Goal: Book appointment/travel/reservation

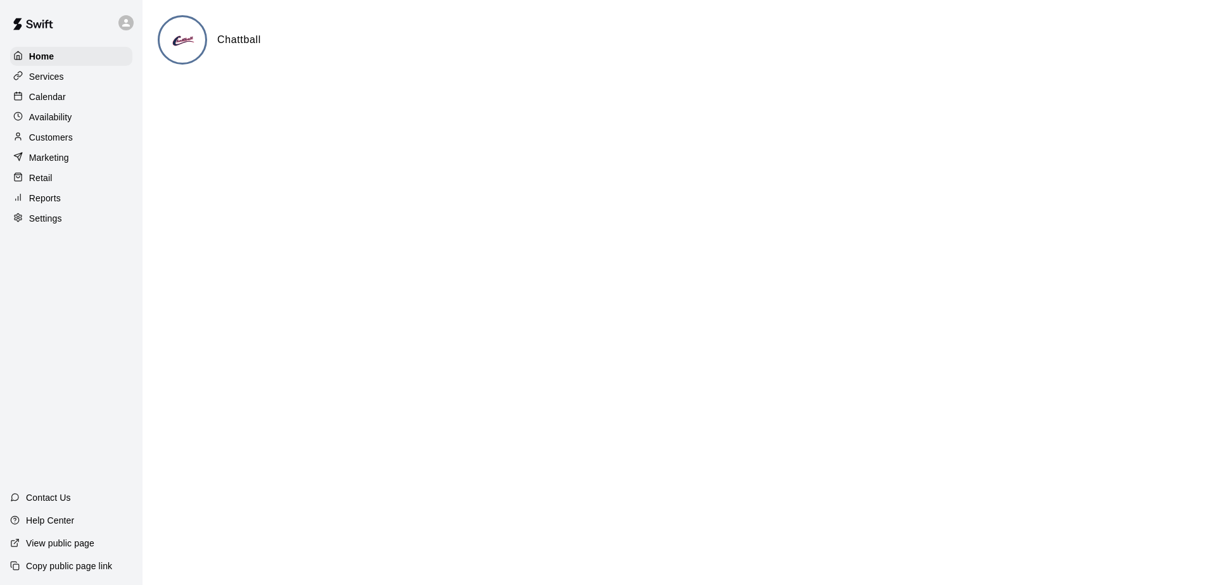
click at [49, 95] on p "Calendar" at bounding box center [47, 97] width 37 height 13
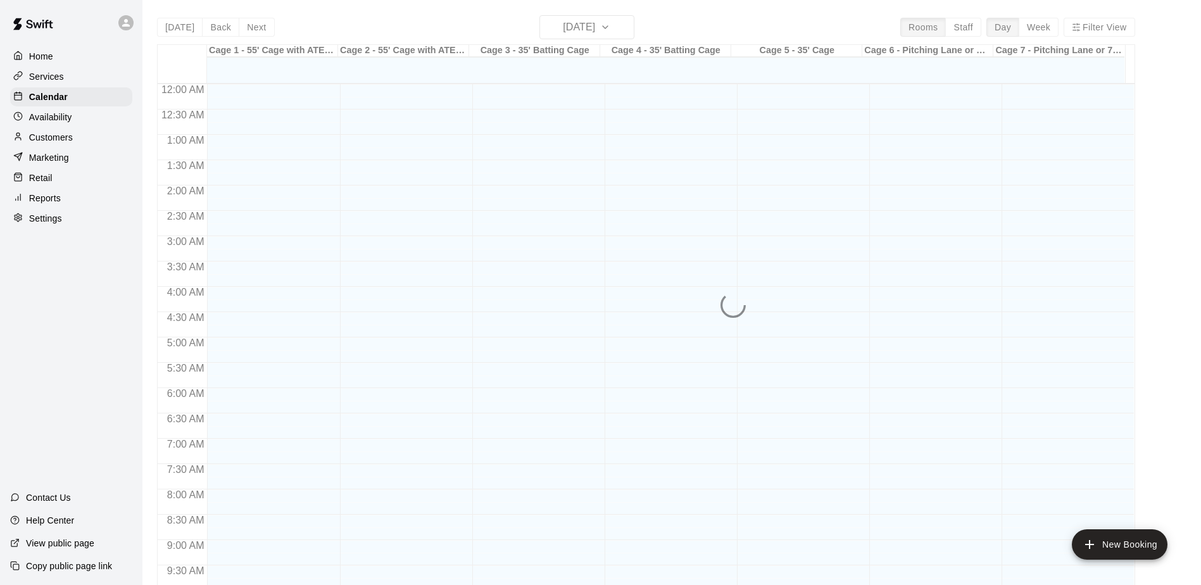
scroll to position [662, 0]
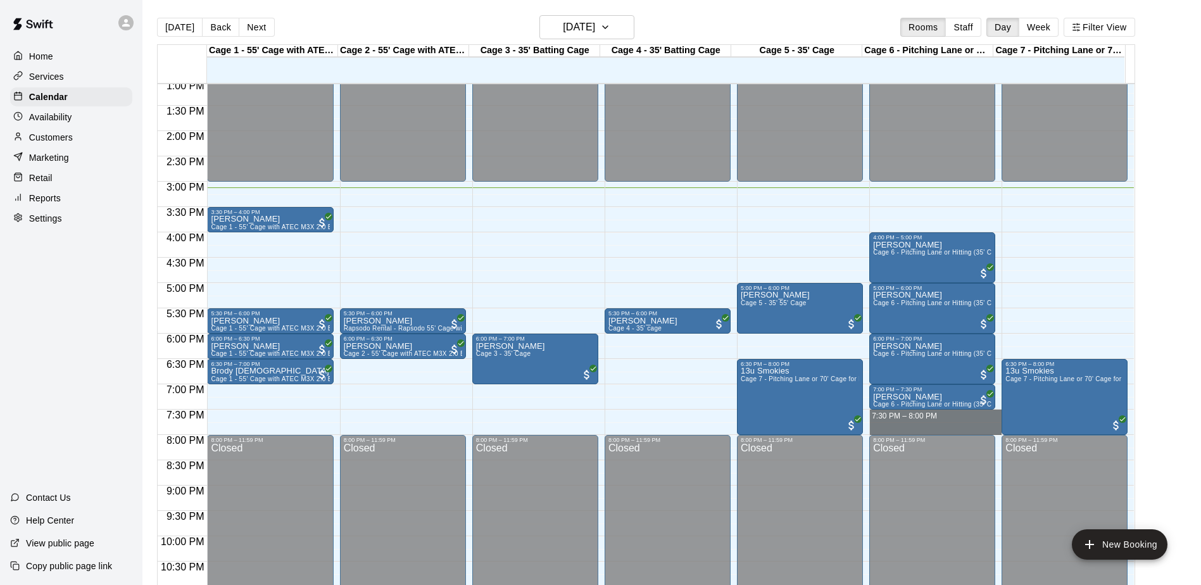
drag, startPoint x: 890, startPoint y: 412, endPoint x: 893, endPoint y: 425, distance: 14.3
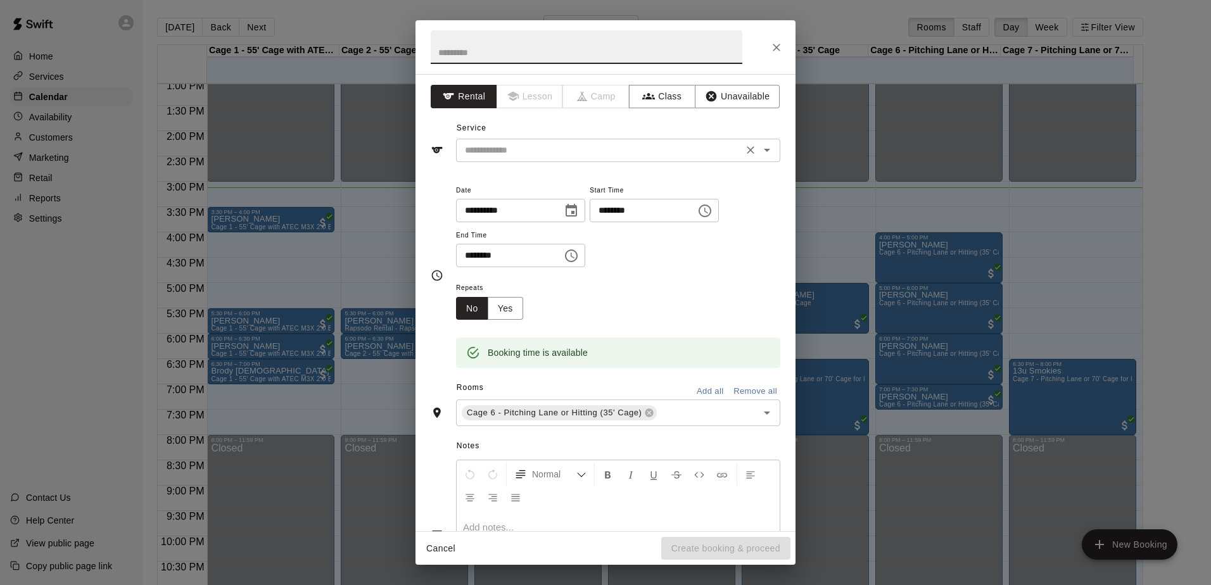
click at [544, 154] on input "text" at bounding box center [599, 150] width 279 height 16
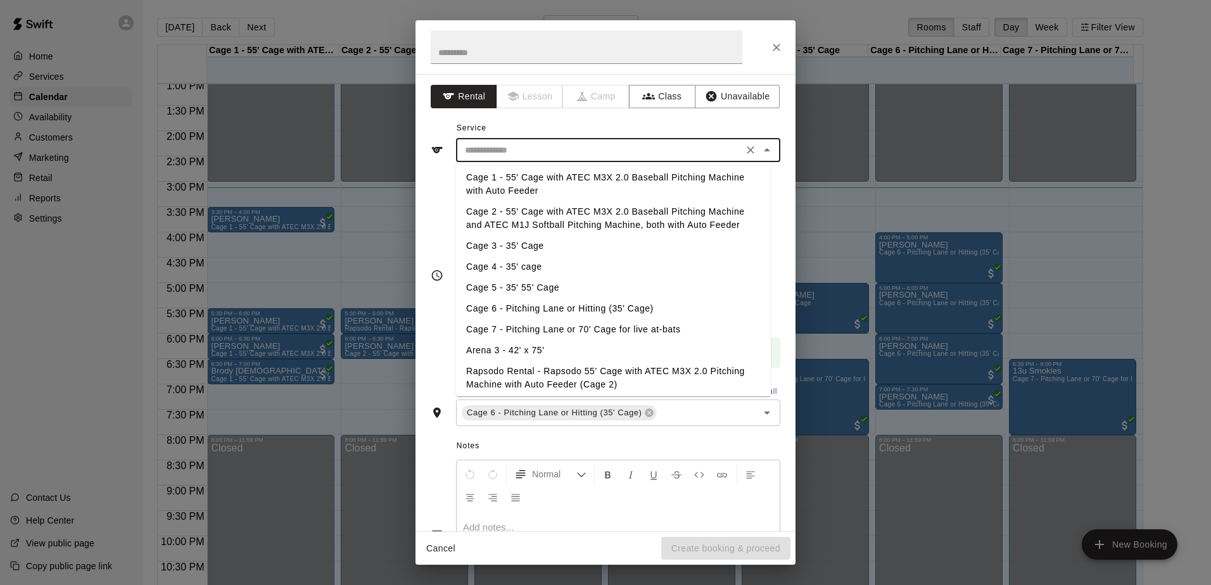
click at [522, 310] on li "Cage 6 - Pitching Lane or Hitting (35' Cage)" at bounding box center [613, 308] width 315 height 21
type input "**********"
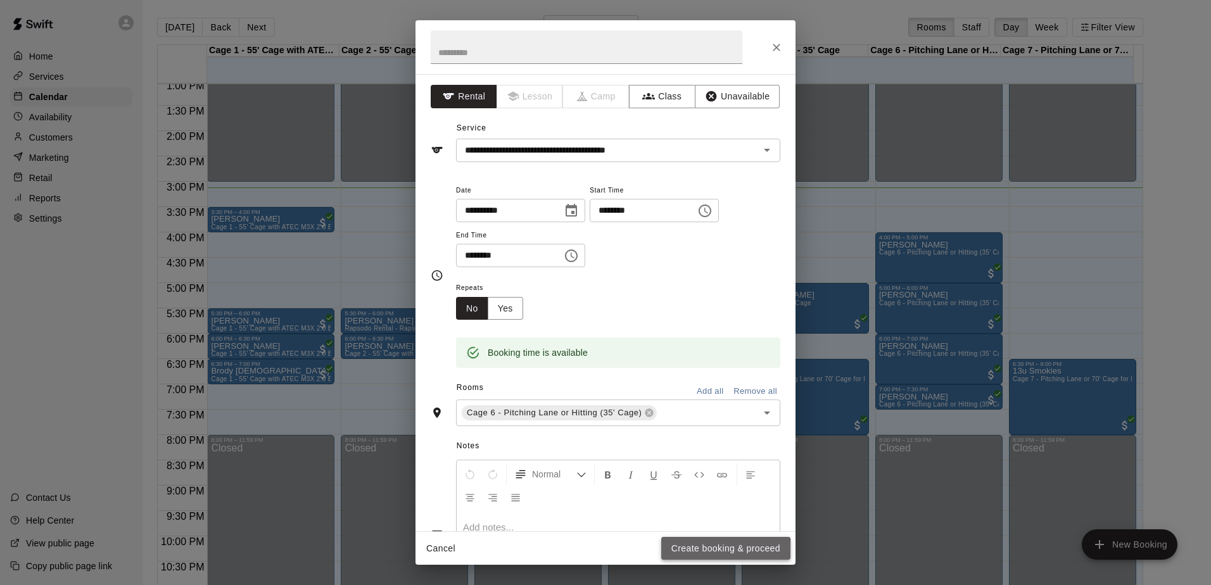
click at [716, 551] on button "Create booking & proceed" at bounding box center [725, 548] width 129 height 23
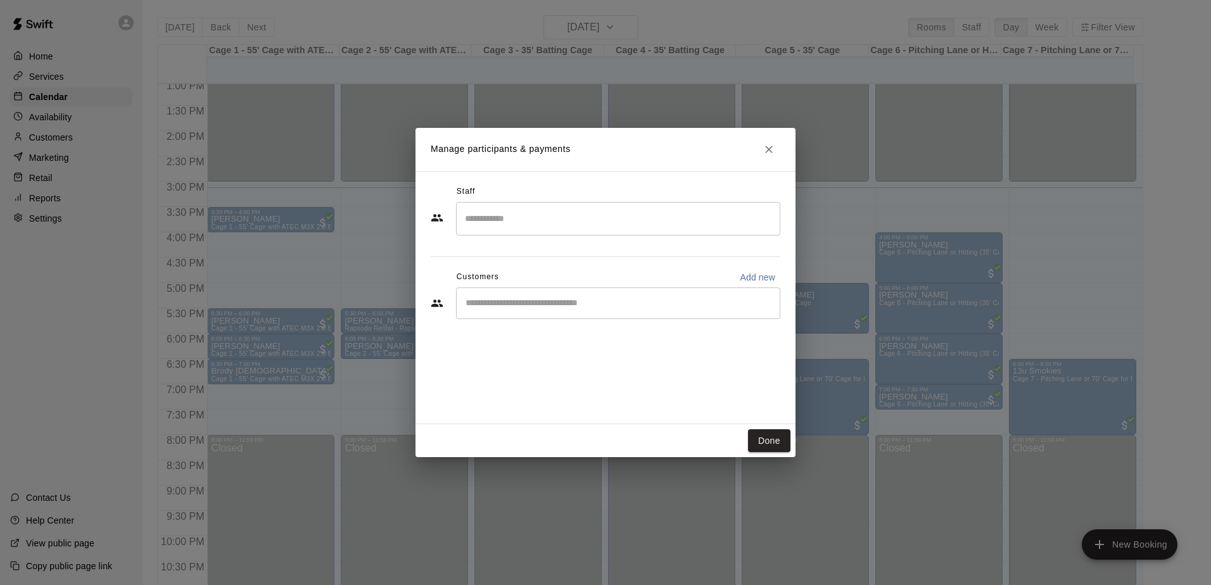
click at [541, 306] on input "Start typing to search customers..." at bounding box center [618, 303] width 313 height 13
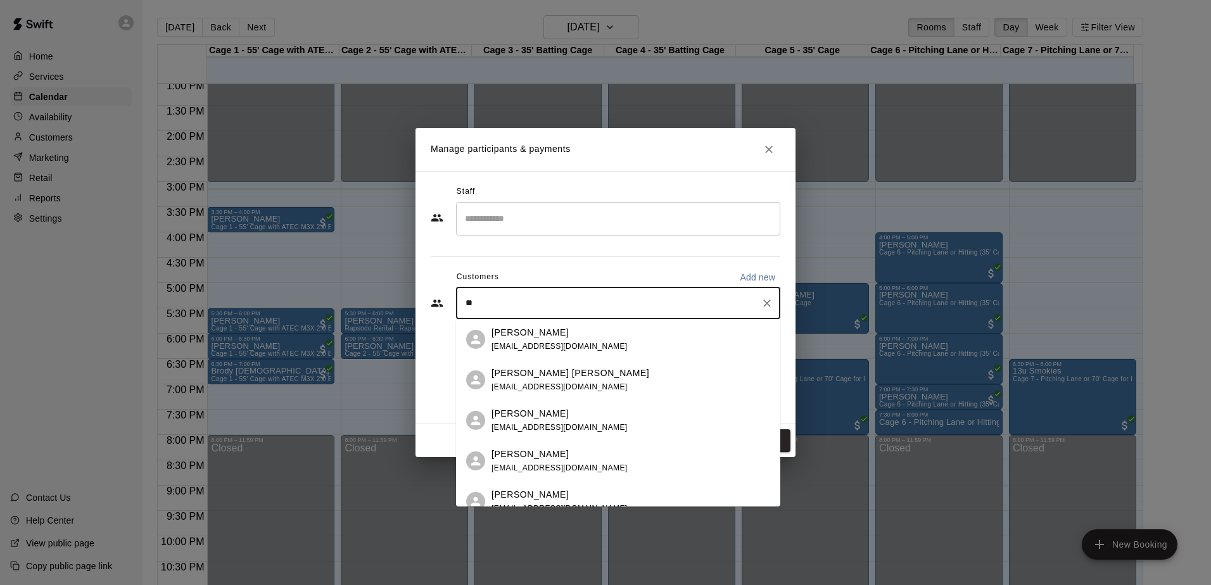
type input "*"
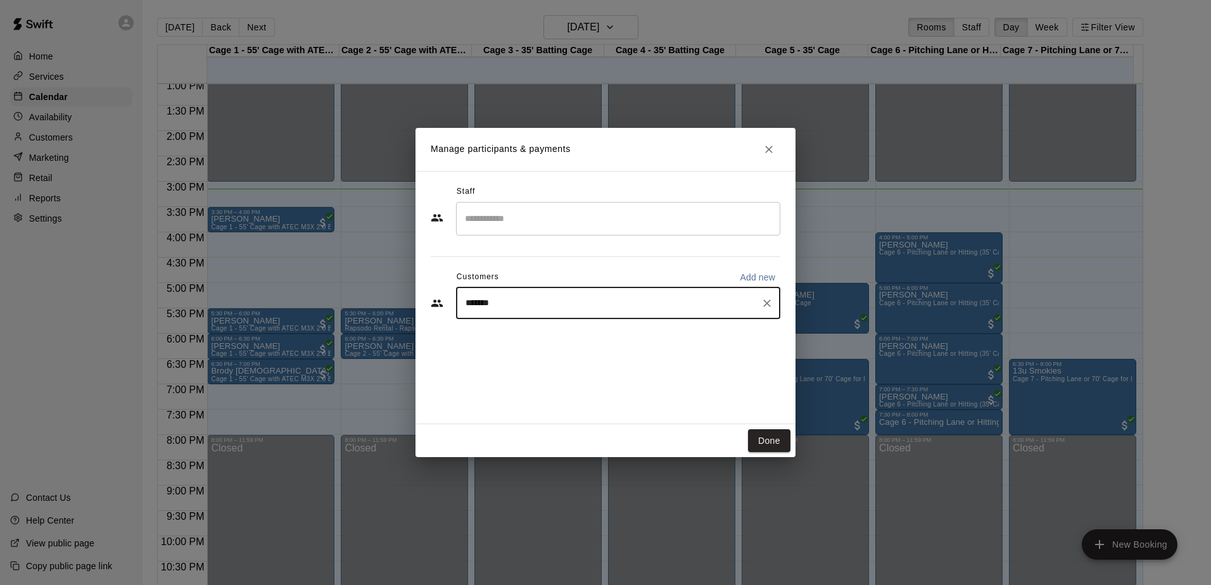
type input "********"
click at [492, 346] on span "[EMAIL_ADDRESS][DOMAIN_NAME]" at bounding box center [559, 346] width 136 height 9
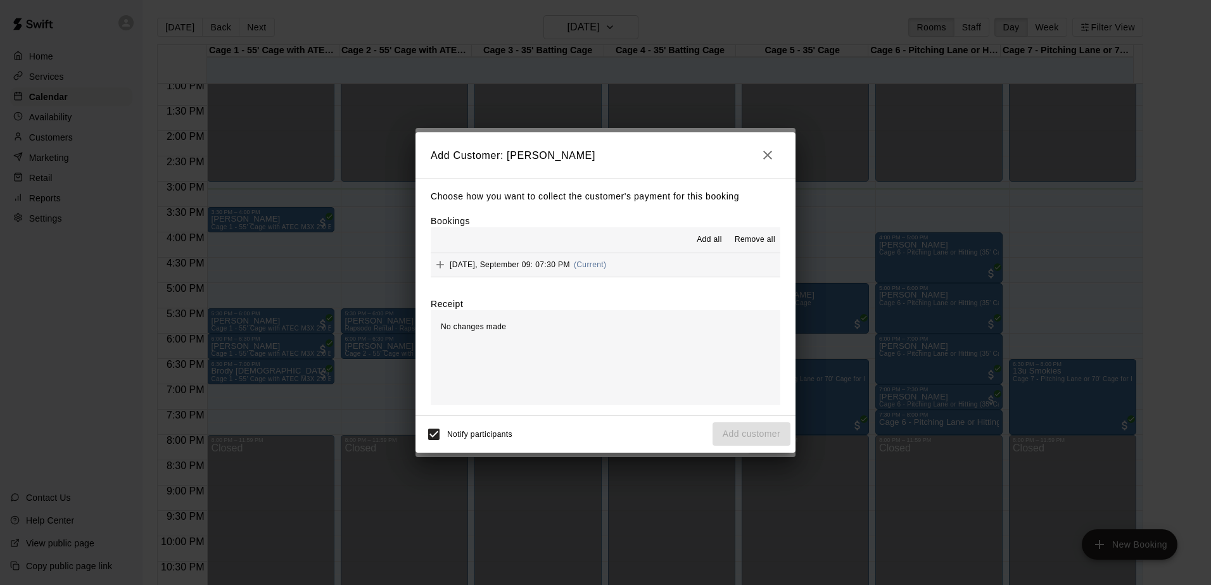
click at [653, 277] on button "[DATE], September 09: 07:30 PM (Current)" at bounding box center [605, 264] width 349 height 23
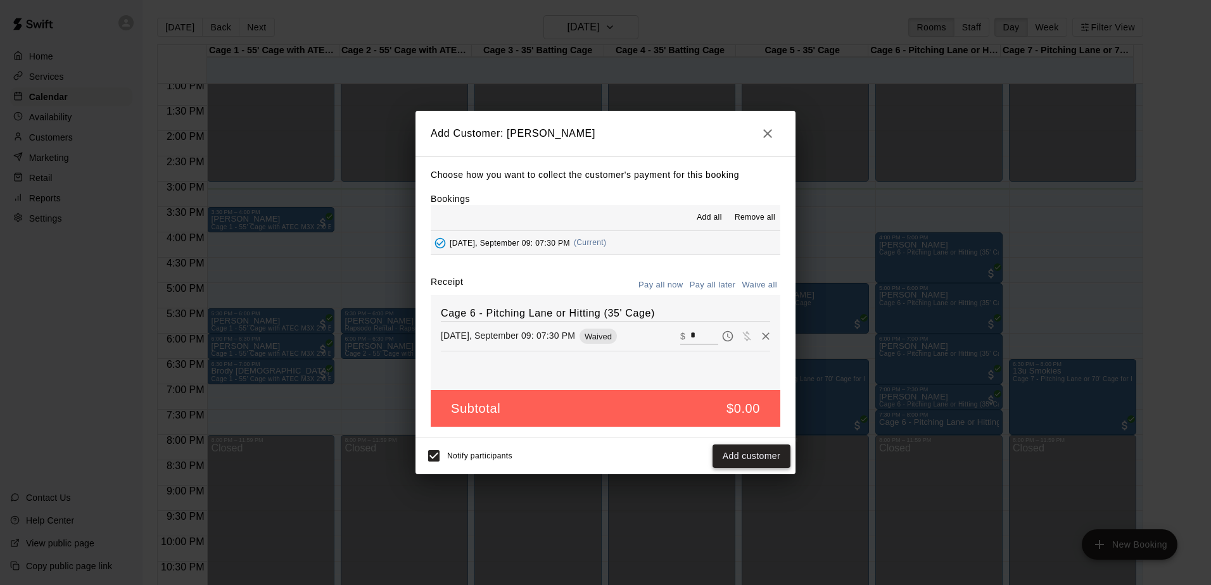
click at [742, 455] on button "Add customer" at bounding box center [751, 455] width 78 height 23
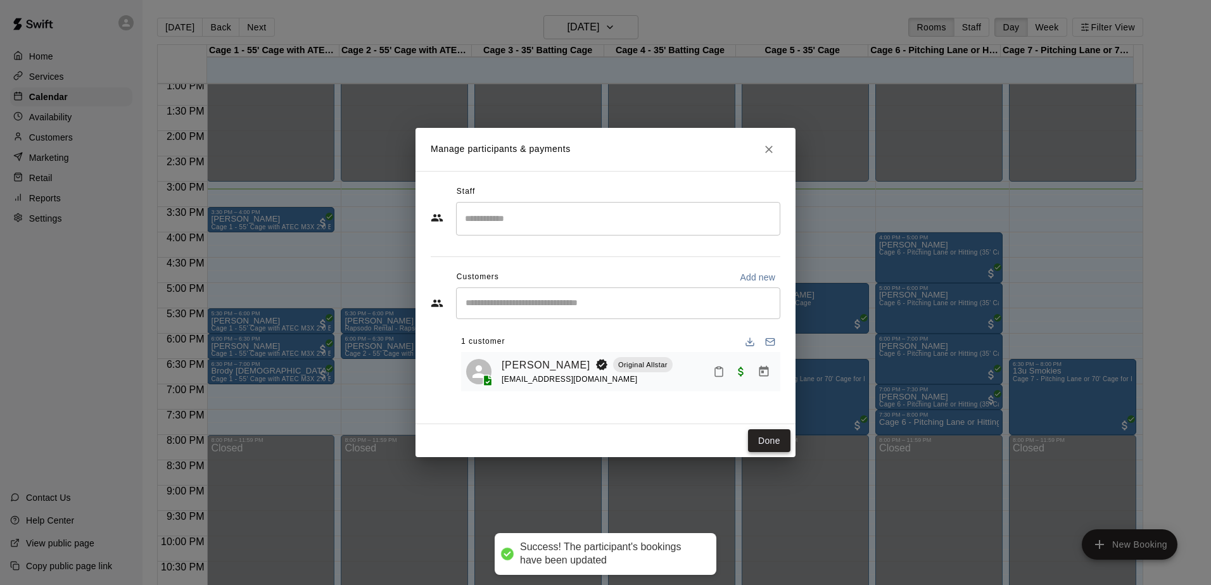
click at [771, 432] on button "Done" at bounding box center [769, 440] width 42 height 23
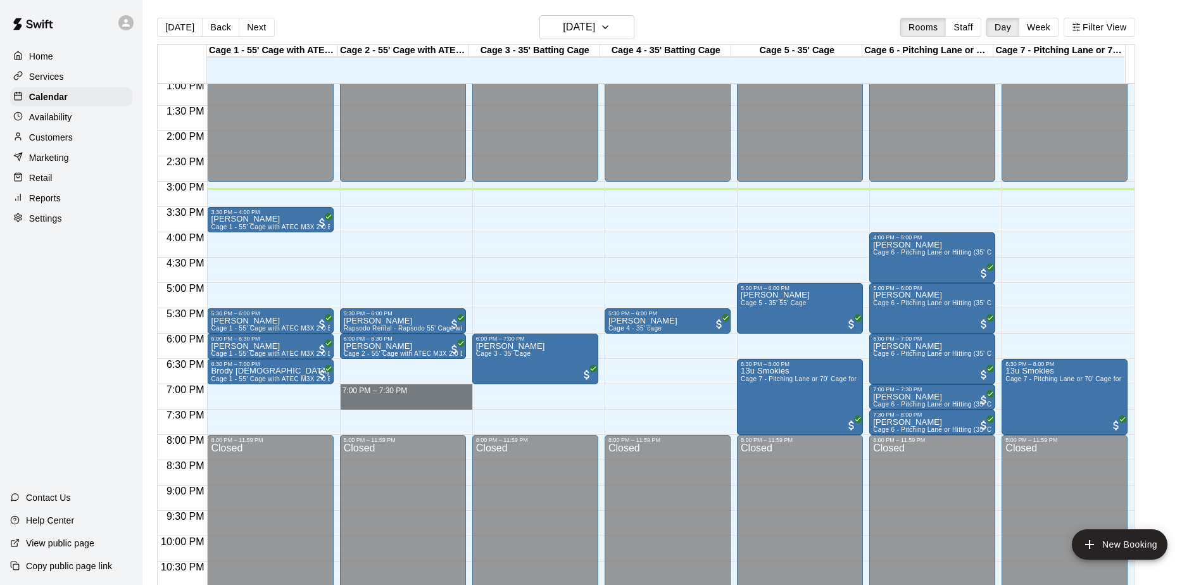
drag, startPoint x: 367, startPoint y: 388, endPoint x: 369, endPoint y: 403, distance: 14.8
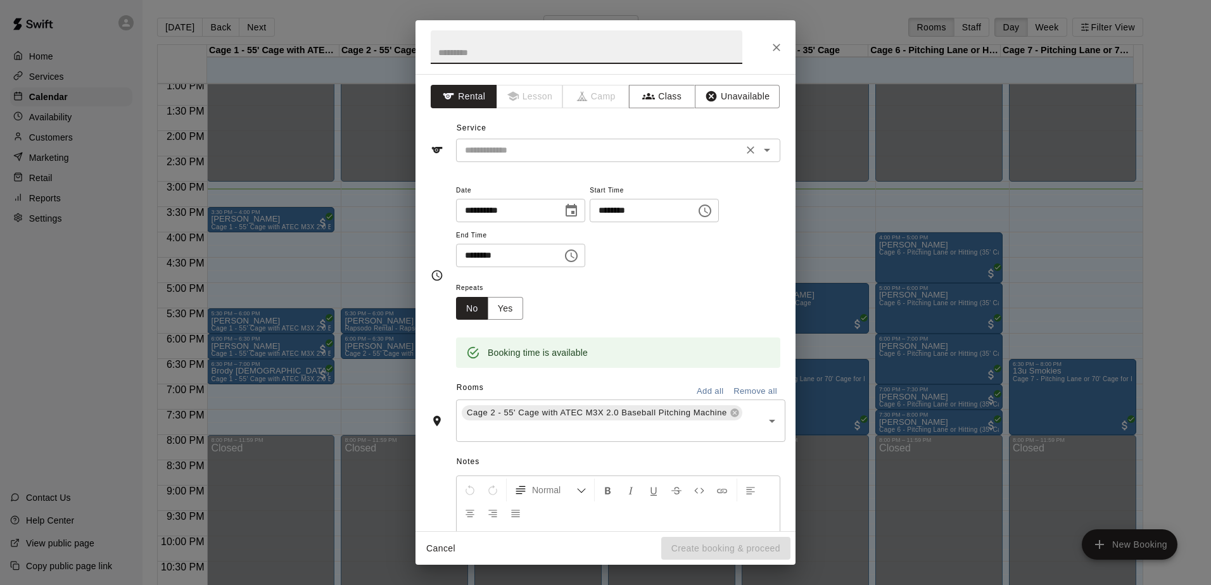
click at [546, 156] on input "text" at bounding box center [599, 150] width 279 height 16
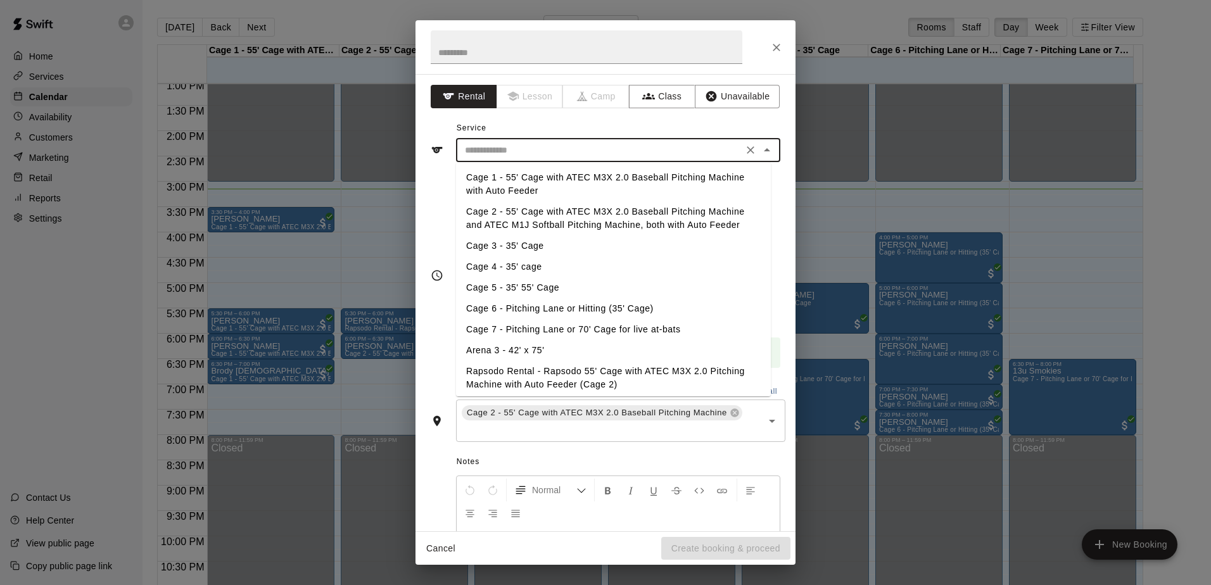
click at [501, 210] on li "Cage 2 - 55' Cage with ATEC M3X 2.0 Baseball Pitching Machine and ATEC M1J Soft…" at bounding box center [613, 218] width 315 height 34
type input "**********"
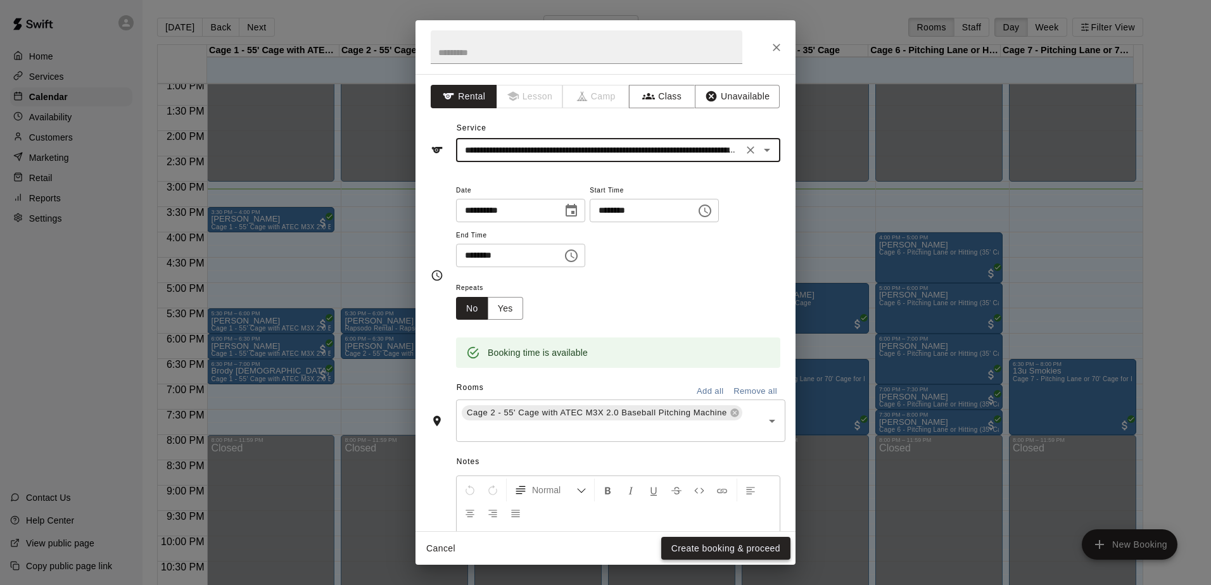
click at [697, 551] on button "Create booking & proceed" at bounding box center [725, 548] width 129 height 23
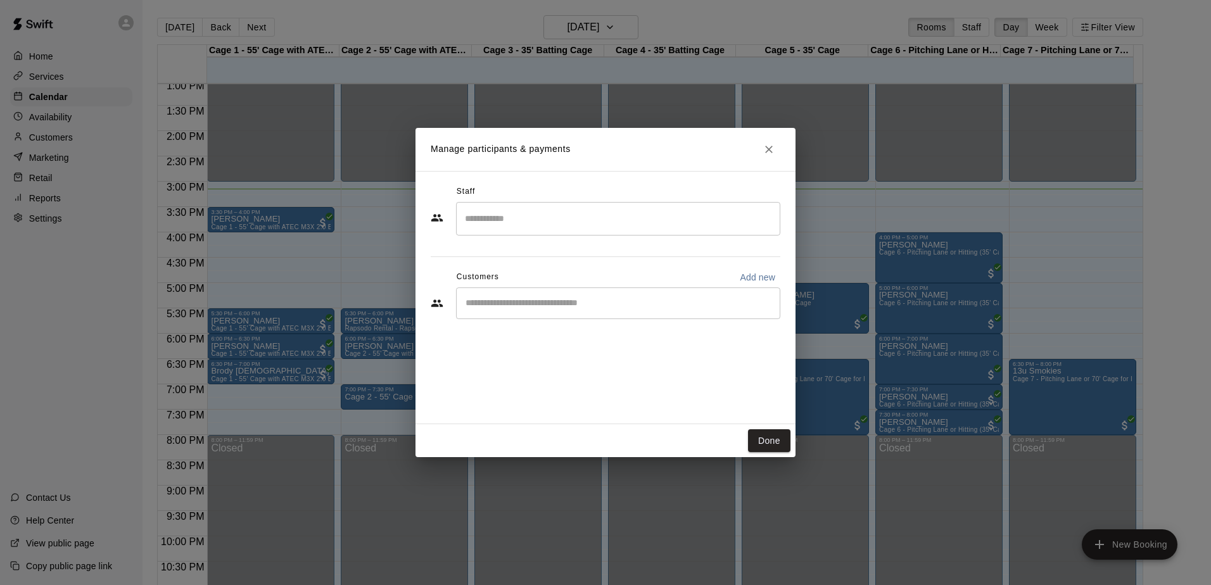
click at [569, 305] on input "Start typing to search customers..." at bounding box center [618, 303] width 313 height 13
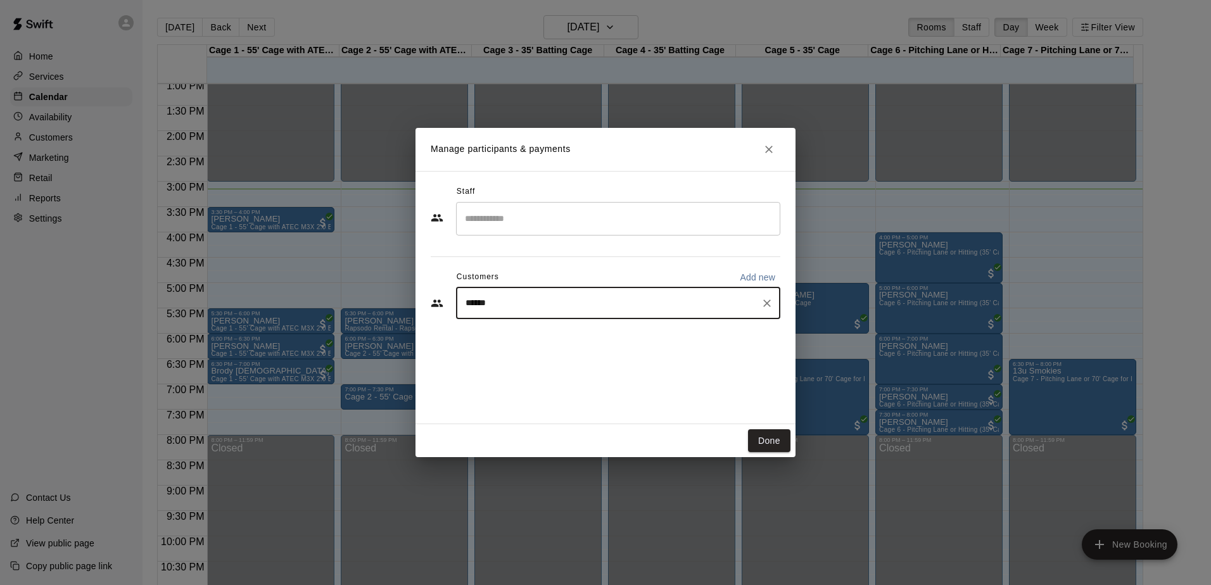
type input "*******"
click at [530, 330] on p "[PERSON_NAME]" at bounding box center [529, 332] width 77 height 13
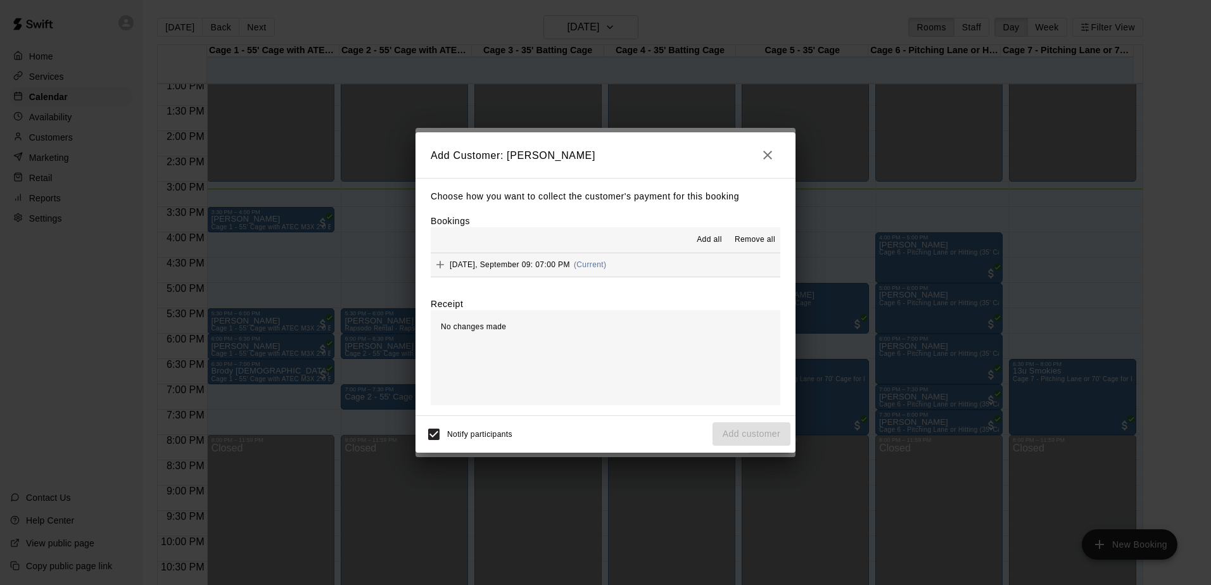
click at [655, 266] on button "[DATE], September 09: 07:00 PM (Current)" at bounding box center [605, 264] width 349 height 23
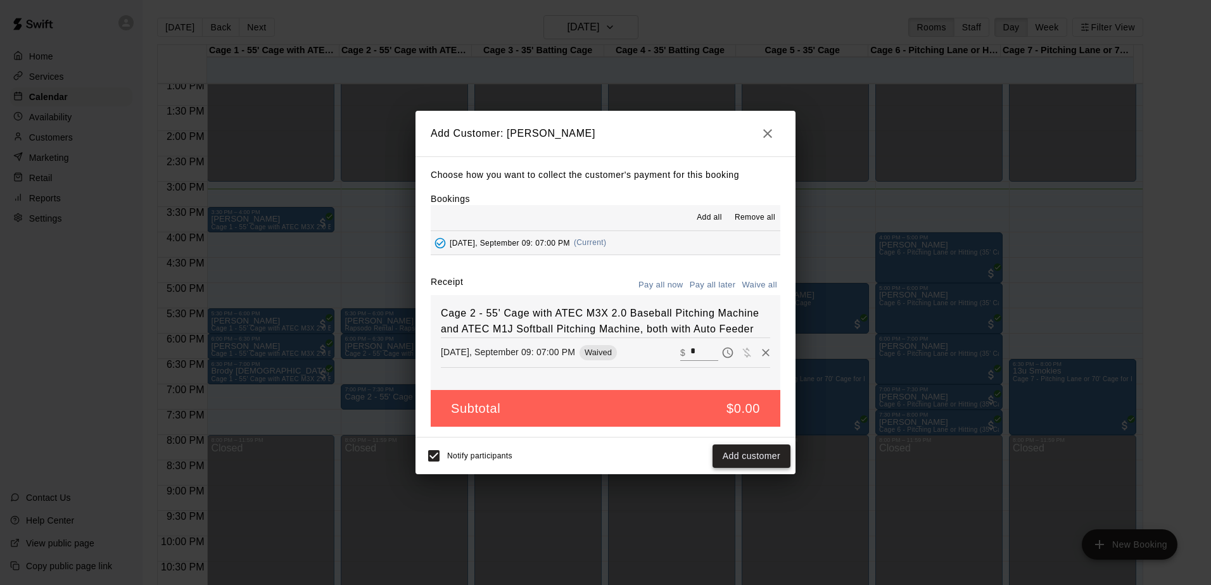
click at [760, 450] on button "Add customer" at bounding box center [751, 455] width 78 height 23
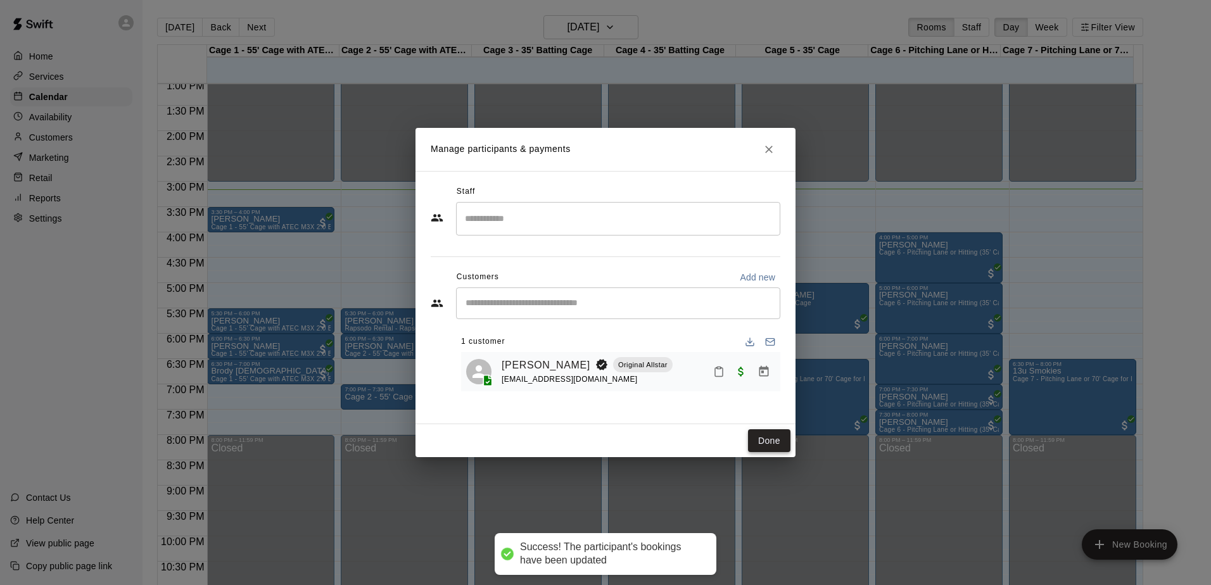
click at [761, 438] on button "Done" at bounding box center [769, 440] width 42 height 23
